Goal: Task Accomplishment & Management: Manage account settings

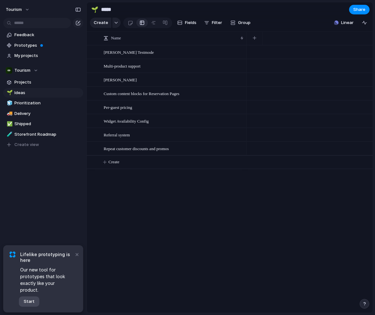
click at [36, 301] on button "Start" at bounding box center [29, 302] width 21 height 10
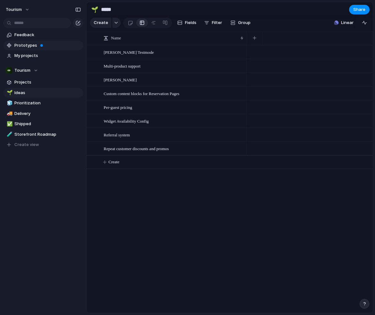
click at [34, 45] on span "Prototypes" at bounding box center [47, 45] width 67 height 6
click at [29, 81] on span "Projects" at bounding box center [47, 82] width 67 height 6
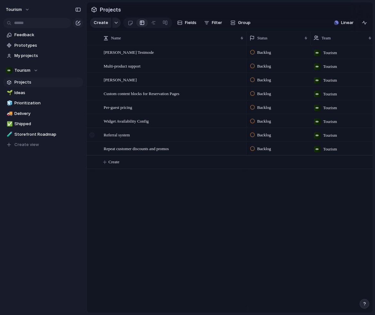
drag, startPoint x: 92, startPoint y: 154, endPoint x: 93, endPoint y: 140, distance: 13.8
click at [92, 151] on div at bounding box center [92, 148] width 5 height 5
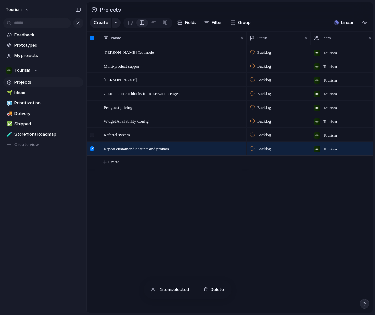
click at [92, 137] on div at bounding box center [92, 135] width 5 height 5
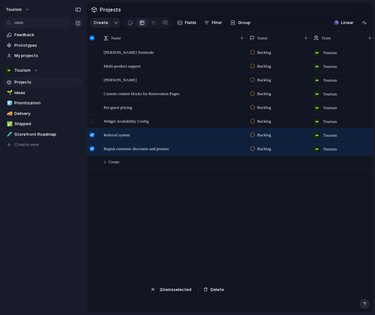
click at [93, 124] on div at bounding box center [92, 121] width 5 height 5
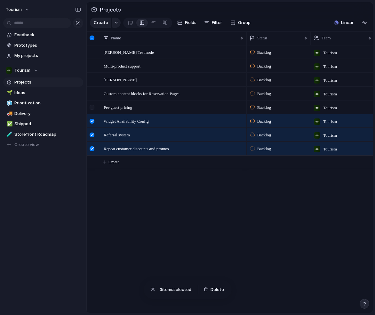
click at [93, 110] on div at bounding box center [92, 107] width 5 height 5
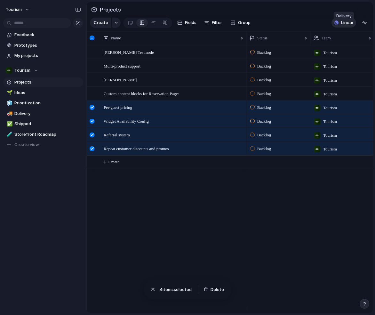
click at [348, 26] on span "Linear" at bounding box center [348, 23] width 12 height 6
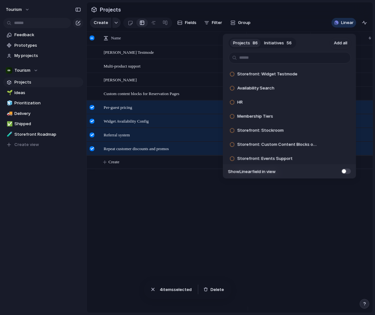
click at [136, 187] on div "Projects 86 Initiatives 56 Add all Storefront: Widget Testmode Add Availability…" at bounding box center [187, 157] width 375 height 315
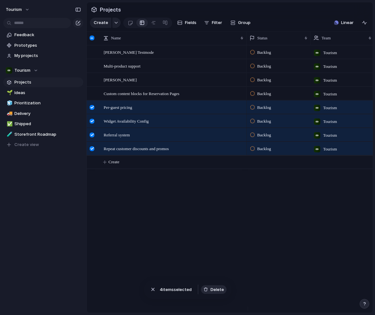
click at [215, 289] on span "Delete" at bounding box center [217, 290] width 13 height 6
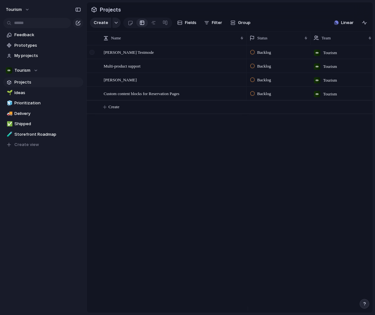
click at [94, 55] on div at bounding box center [92, 52] width 5 height 5
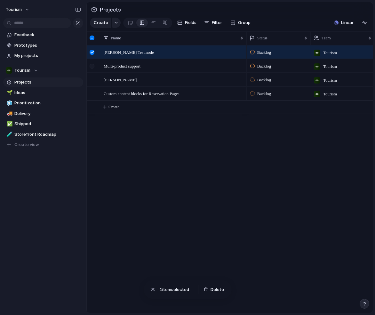
drag, startPoint x: 91, startPoint y: 71, endPoint x: 93, endPoint y: 75, distance: 3.8
click at [91, 69] on div at bounding box center [92, 66] width 5 height 5
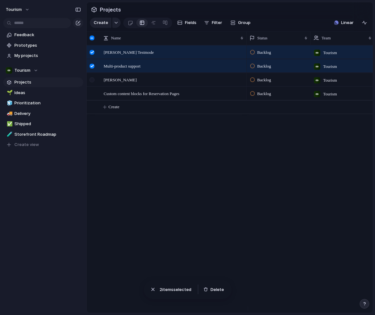
click at [93, 82] on div at bounding box center [92, 80] width 5 height 5
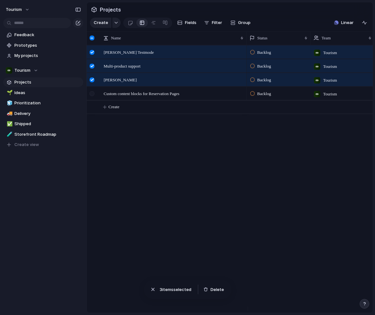
click at [92, 96] on div at bounding box center [92, 93] width 5 height 5
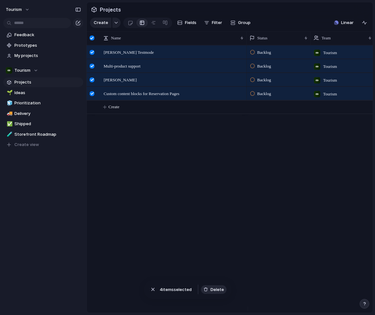
click at [216, 289] on span "Delete" at bounding box center [217, 290] width 13 height 6
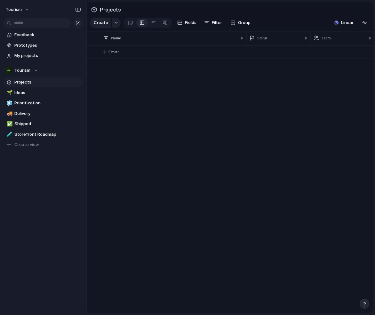
click at [235, 188] on div "Create" at bounding box center [230, 179] width 286 height 268
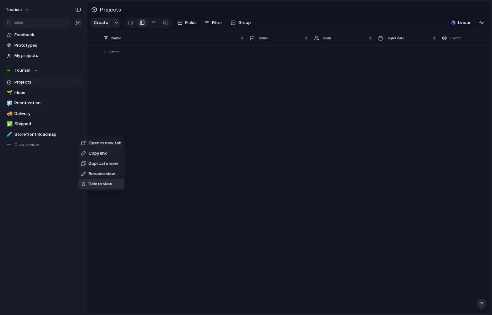
click at [104, 183] on span "Delete view" at bounding box center [101, 184] width 24 height 6
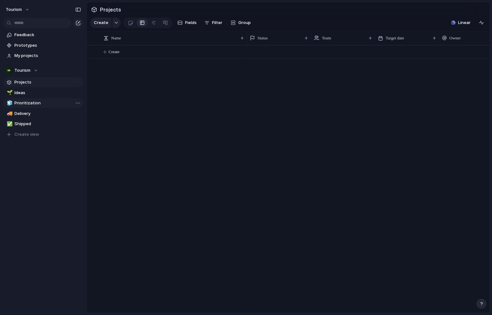
click at [45, 101] on span "Prioritization" at bounding box center [47, 103] width 67 height 6
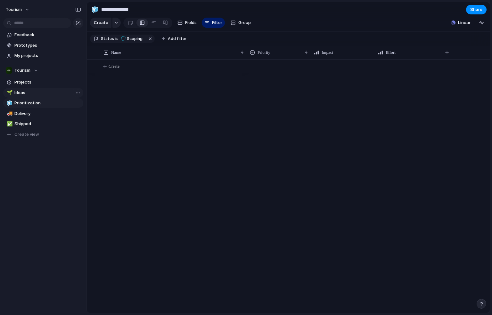
click at [47, 93] on span "Ideas" at bounding box center [47, 93] width 67 height 6
type input "*****"
click at [49, 80] on span "Projects" at bounding box center [47, 82] width 67 height 6
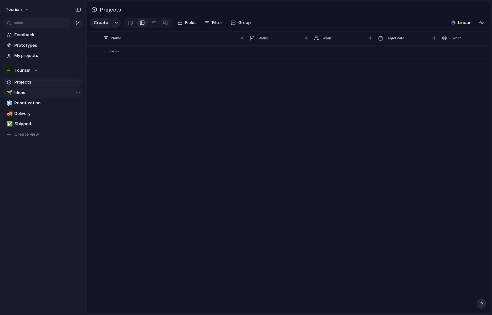
click at [39, 92] on span "Ideas" at bounding box center [47, 93] width 67 height 6
click at [54, 174] on div "Feedback Prototypes My projects Tourism Projects 🌱 Ideas 🧊 Prioritization 🚚 Del…" at bounding box center [43, 95] width 87 height 191
click at [120, 171] on div "Create" at bounding box center [288, 179] width 403 height 268
click at [115, 55] on span "Create" at bounding box center [114, 52] width 11 height 6
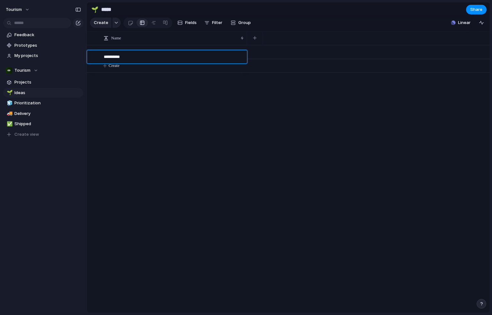
type textarea "**********"
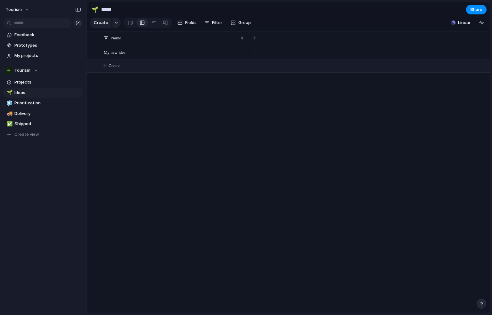
click at [191, 105] on div "My new idea Create" at bounding box center [288, 179] width 403 height 268
click at [137, 56] on div "My new idea" at bounding box center [174, 52] width 141 height 13
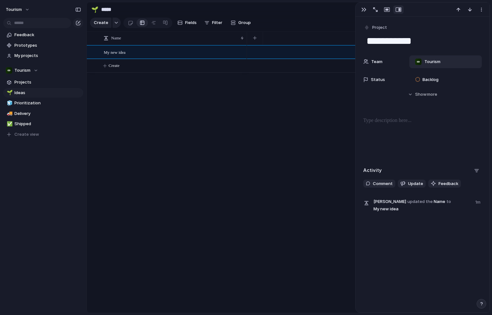
click at [375, 62] on div "Tourism" at bounding box center [427, 61] width 31 height 7
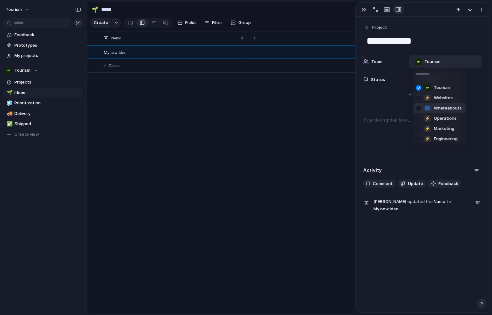
click at [375, 108] on div at bounding box center [418, 108] width 11 height 11
click at [375, 88] on div at bounding box center [418, 88] width 11 height 11
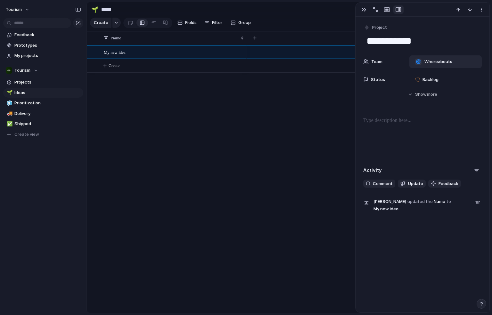
click at [375, 47] on div "Tourism ⚡ Websites 🌀 Whereabouts ⚡ Operations ⚡ Marketing ⚡ Engineering" at bounding box center [246, 157] width 492 height 315
click at [375, 8] on div "button" at bounding box center [481, 9] width 5 height 5
click at [375, 8] on div "Mark as duplicate Delete" at bounding box center [246, 157] width 492 height 315
click at [362, 9] on div "button" at bounding box center [363, 9] width 5 height 5
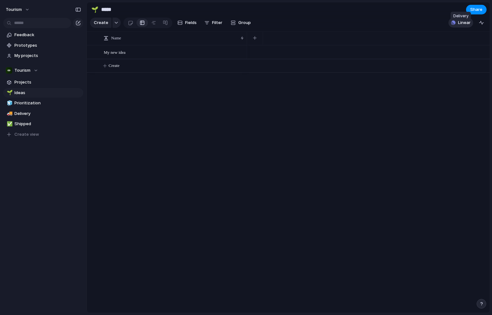
click at [375, 26] on span "Linear" at bounding box center [464, 23] width 12 height 6
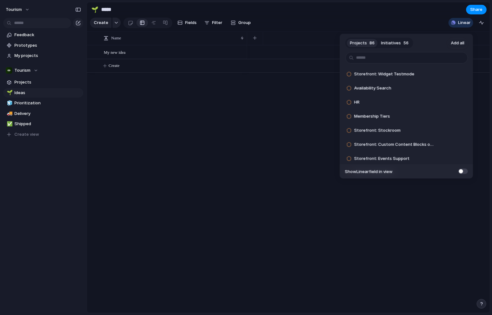
click at [375, 21] on div "Projects 86 Initiatives 56 Add all Storefront: Widget Testmode Add Availability…" at bounding box center [246, 157] width 492 height 315
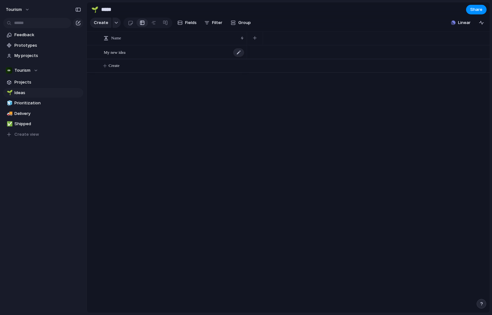
click at [130, 57] on div "My new idea" at bounding box center [174, 52] width 141 height 13
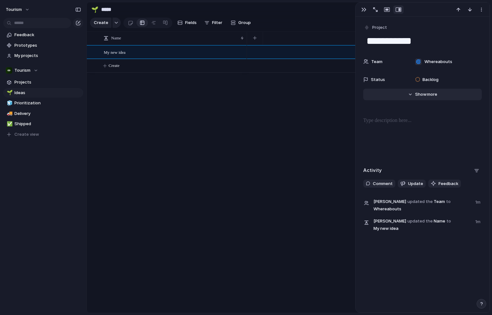
click at [375, 95] on span "Show" at bounding box center [421, 94] width 12 height 6
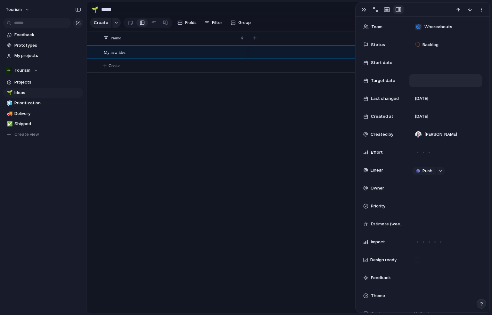
scroll to position [94, 0]
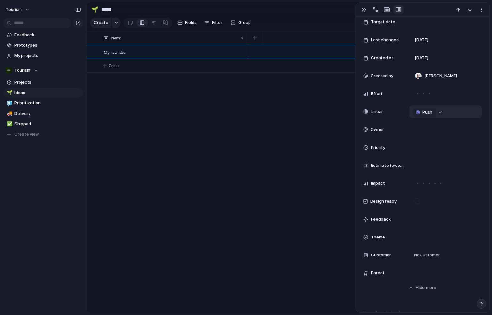
click at [375, 113] on div "button" at bounding box center [440, 112] width 4 height 3
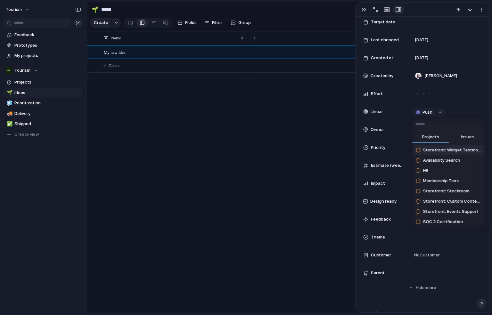
click at [375, 113] on div "Projects Issues Storefront: Widget Testmode Availability Search HR Membership T…" at bounding box center [246, 157] width 492 height 315
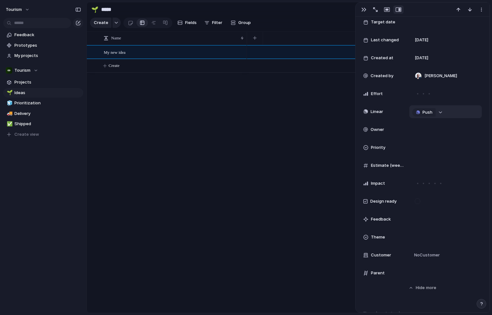
click at [375, 112] on div "button" at bounding box center [440, 112] width 4 height 3
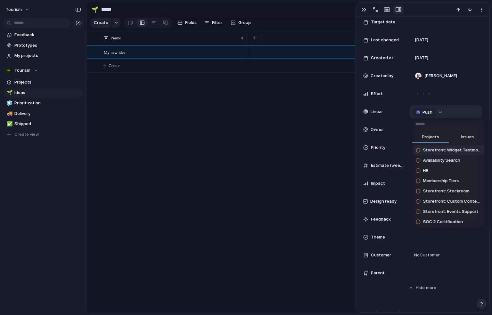
click at [375, 112] on div "Projects Issues Storefront: Widget Testmode Availability Search HR Membership T…" at bounding box center [246, 157] width 492 height 315
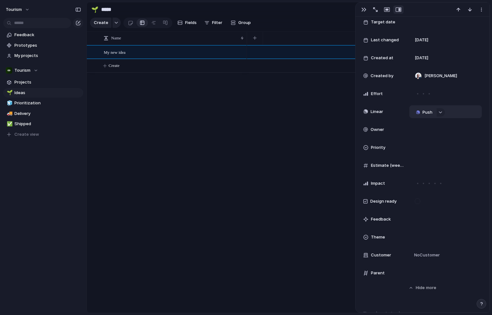
click at [375, 113] on span "Push" at bounding box center [428, 112] width 10 height 6
click at [375, 134] on li "Issue" at bounding box center [425, 135] width 37 height 10
click at [363, 9] on div "button" at bounding box center [363, 9] width 5 height 5
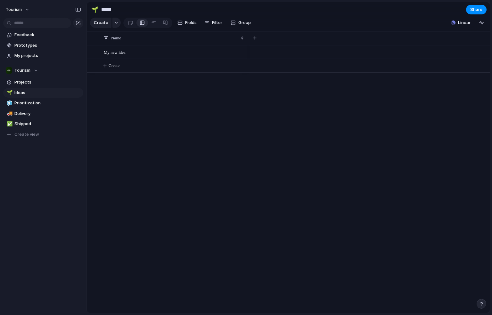
click at [320, 110] on div at bounding box center [368, 179] width 243 height 268
click at [93, 55] on div at bounding box center [92, 52] width 5 height 5
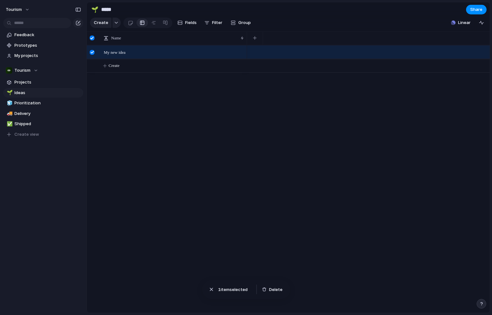
drag, startPoint x: 278, startPoint y: 288, endPoint x: 288, endPoint y: 235, distance: 54.2
click at [278, 288] on span "Delete" at bounding box center [275, 290] width 13 height 6
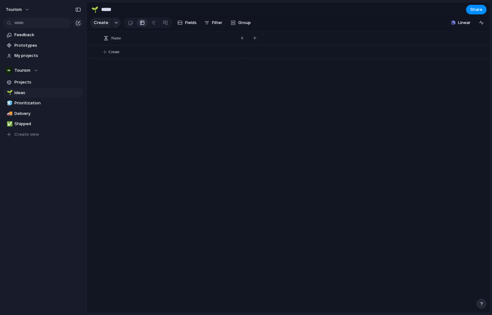
click at [215, 144] on div "Create" at bounding box center [288, 179] width 403 height 268
click at [154, 25] on div at bounding box center [153, 23] width 5 height 10
click at [142, 26] on div at bounding box center [142, 23] width 5 height 10
click at [21, 82] on span "Projects" at bounding box center [47, 82] width 67 height 6
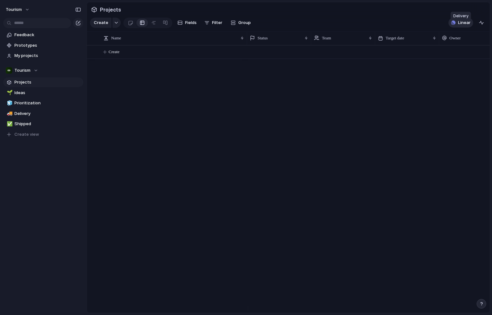
click at [375, 26] on span "Linear" at bounding box center [464, 23] width 12 height 6
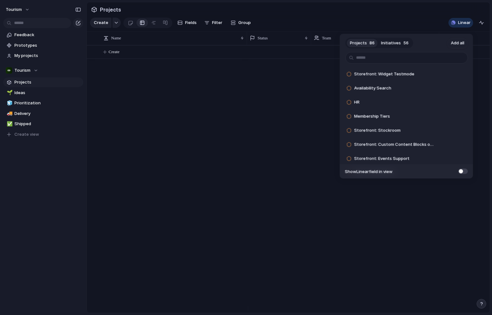
click at [375, 42] on span "Initiatives" at bounding box center [391, 43] width 20 height 6
click at [375, 172] on span at bounding box center [463, 171] width 10 height 5
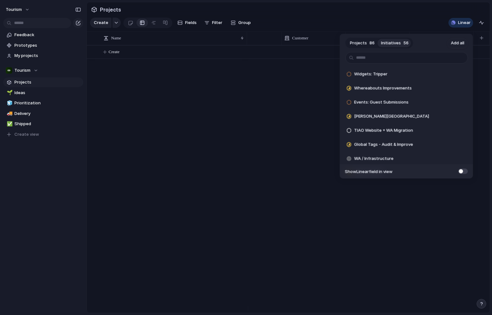
click at [375, 170] on span at bounding box center [463, 171] width 10 height 5
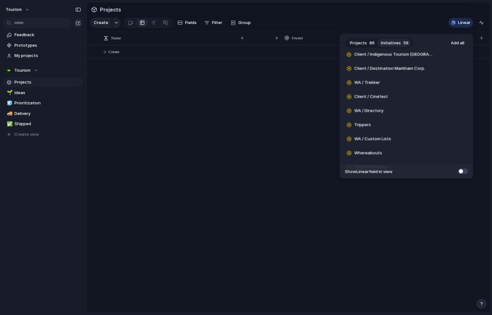
scroll to position [568, 0]
click at [364, 144] on div "Whereabouts" at bounding box center [388, 140] width 91 height 13
click at [375, 141] on span "Add" at bounding box center [446, 140] width 8 height 6
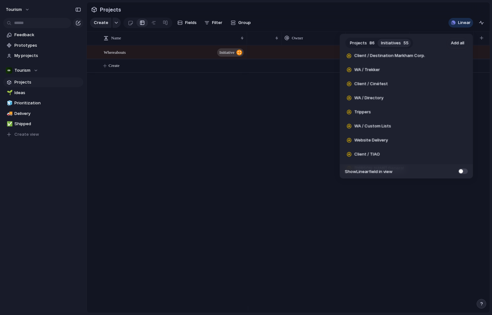
click at [246, 143] on div "Projects 86 Initiatives 55 Add all Widgets: Tripper Add Whereabouts Improvement…" at bounding box center [246, 157] width 492 height 315
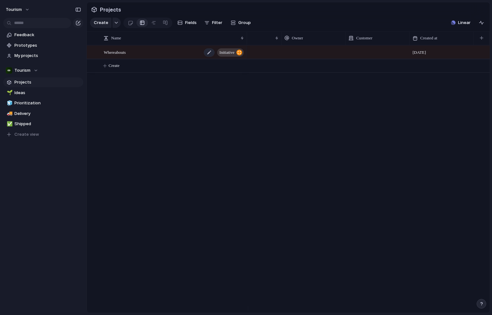
click at [231, 57] on span "initiative" at bounding box center [226, 52] width 15 height 9
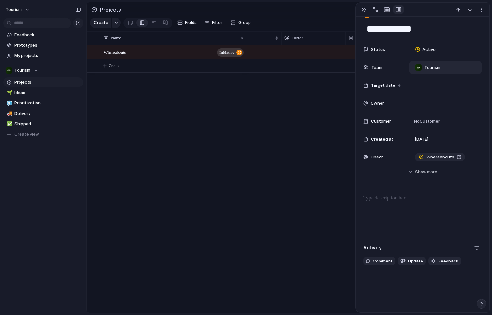
scroll to position [18, 0]
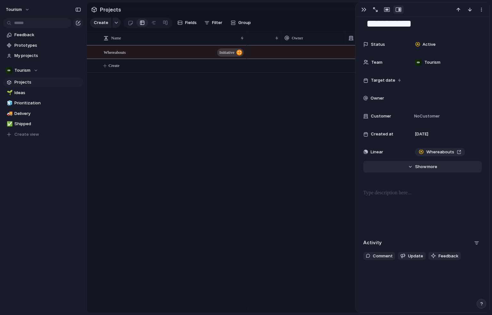
click at [375, 165] on span "Show" at bounding box center [421, 167] width 12 height 6
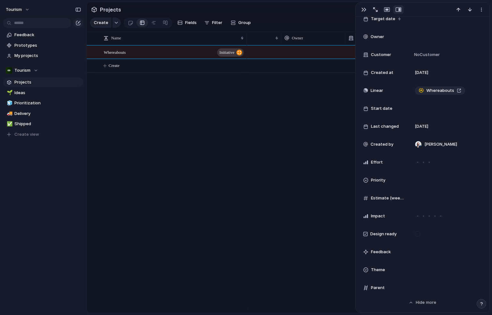
scroll to position [0, 0]
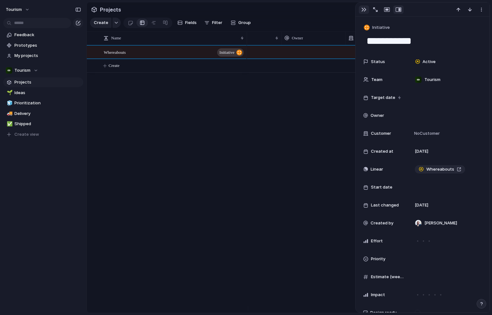
click at [364, 9] on div "button" at bounding box center [363, 9] width 5 height 5
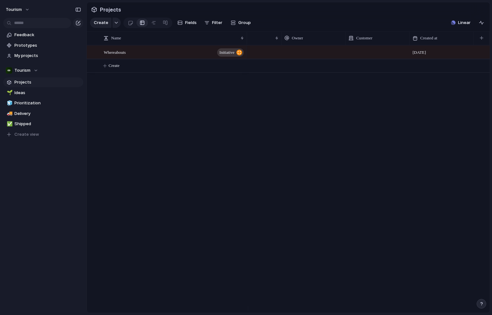
click at [216, 110] on div "Whereabouts initiative Tourism [DATE] Create" at bounding box center [288, 179] width 403 height 268
click at [94, 55] on div at bounding box center [92, 52] width 5 height 5
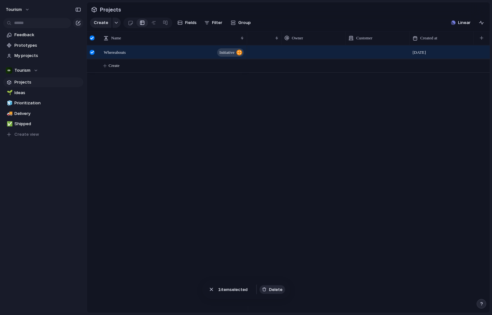
click at [273, 291] on span "Delete" at bounding box center [275, 290] width 13 height 6
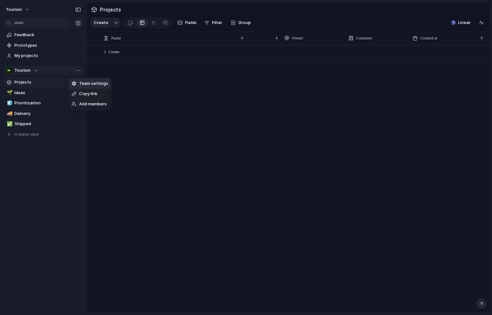
click at [82, 84] on span "Team settings" at bounding box center [93, 83] width 29 height 6
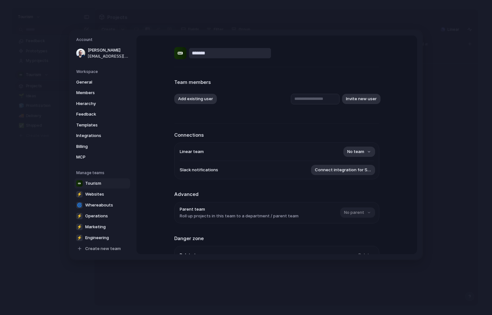
click at [197, 52] on input "*******" at bounding box center [230, 53] width 82 height 10
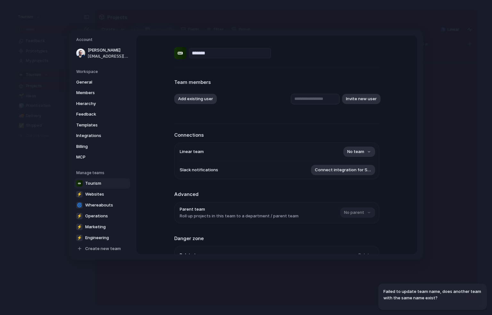
click at [203, 54] on input "*******" at bounding box center [230, 53] width 82 height 10
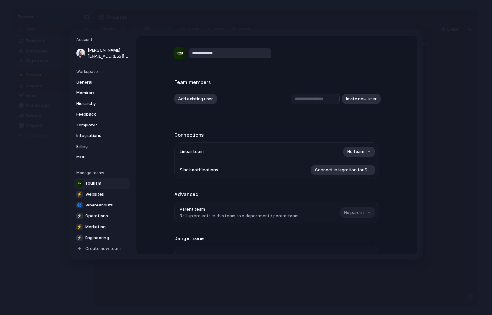
click at [282, 62] on div "**********" at bounding box center [276, 165] width 205 height 258
type input "*******"
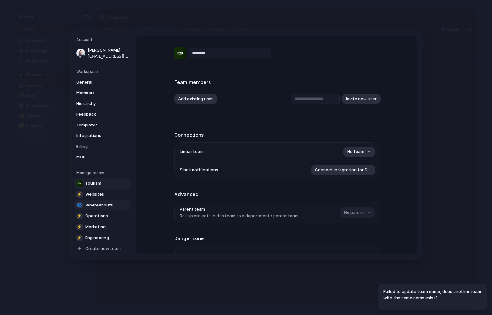
click at [93, 207] on span "Whereabouts" at bounding box center [99, 205] width 28 height 6
click at [320, 52] on div "**********" at bounding box center [276, 53] width 205 height 12
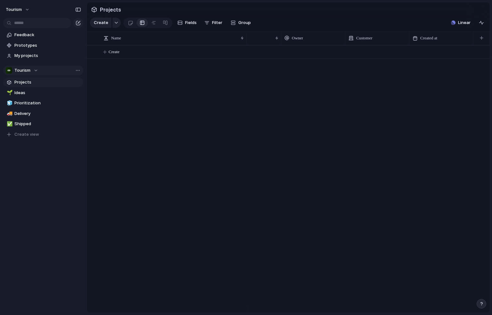
click at [36, 69] on div "Tourism" at bounding box center [22, 70] width 32 height 6
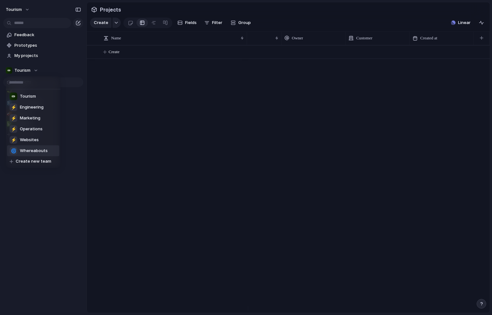
click at [30, 151] on span "Whereabouts" at bounding box center [34, 151] width 28 height 6
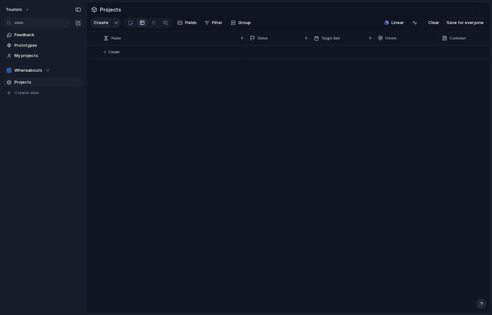
click at [22, 110] on div "Feedback Prototypes My projects 🌀 Whereabouts Projects To pick up a draggable i…" at bounding box center [43, 75] width 87 height 150
click at [47, 70] on div "🌀 Whereabouts" at bounding box center [28, 70] width 44 height 6
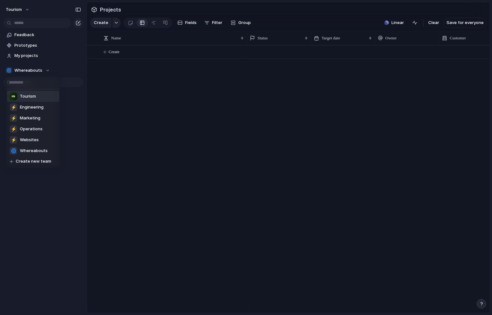
click at [33, 95] on span "Tourism" at bounding box center [28, 96] width 16 height 6
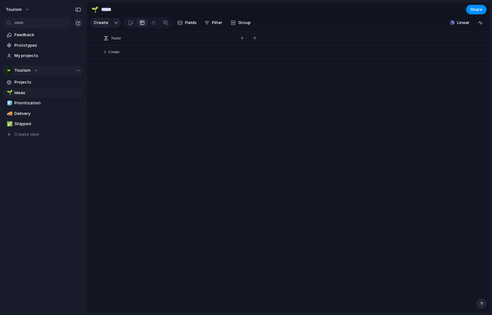
click at [34, 70] on div "Tourism" at bounding box center [22, 70] width 32 height 6
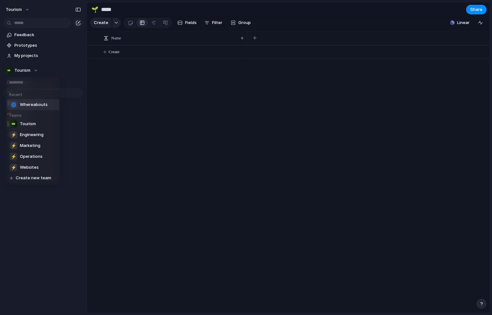
click at [37, 104] on span "Whereabouts" at bounding box center [34, 105] width 28 height 6
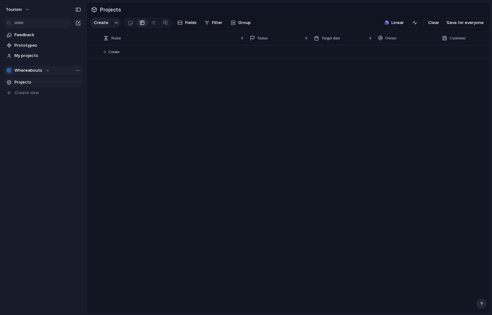
click at [49, 70] on button "🌀 Whereabouts" at bounding box center [43, 71] width 80 height 10
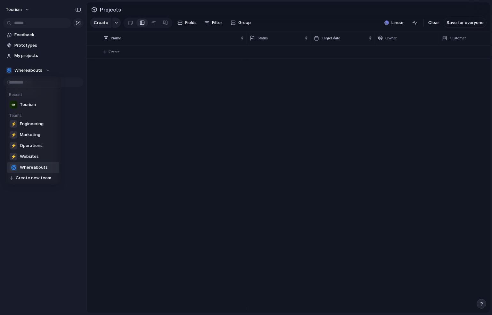
click at [77, 117] on div "Recent Tourism Teams ⚡ Engineering ⚡ Marketing ⚡ Operations ⚡ Websites 🌀 Wherea…" at bounding box center [246, 157] width 492 height 315
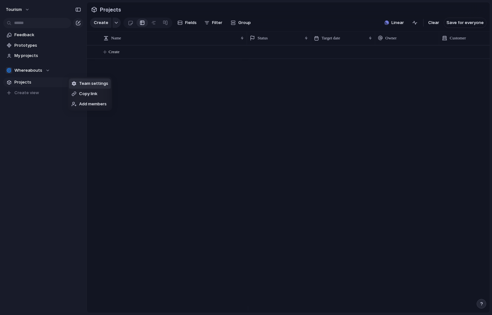
click at [90, 84] on span "Team settings" at bounding box center [93, 83] width 29 height 6
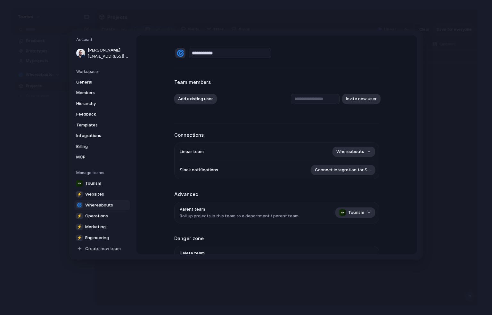
click at [177, 54] on div "🌀" at bounding box center [180, 53] width 10 height 10
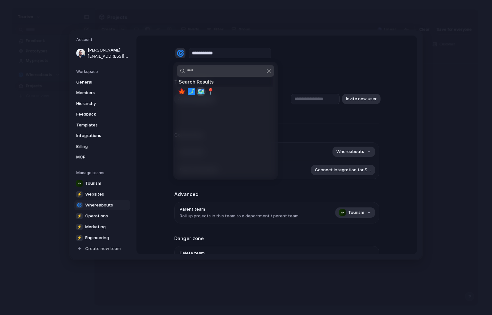
type input "***"
click at [200, 92] on span "🗺️" at bounding box center [201, 92] width 8 height 8
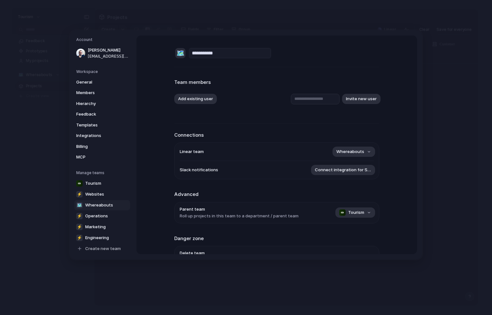
click at [314, 59] on div "**********" at bounding box center [276, 53] width 205 height 12
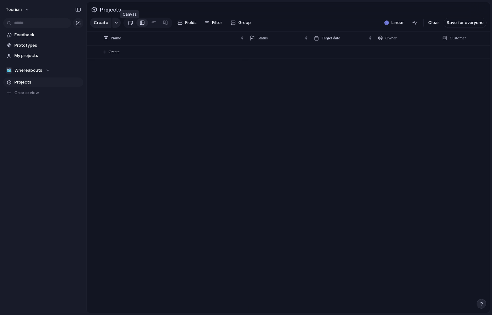
click at [129, 26] on div at bounding box center [130, 23] width 5 height 11
click at [141, 25] on div at bounding box center [142, 23] width 5 height 10
click at [31, 124] on div "Feedback Prototypes My projects 🗺️ Whereabouts Projects To pick up a draggable …" at bounding box center [43, 75] width 87 height 150
